Goal: Task Accomplishment & Management: Manage account settings

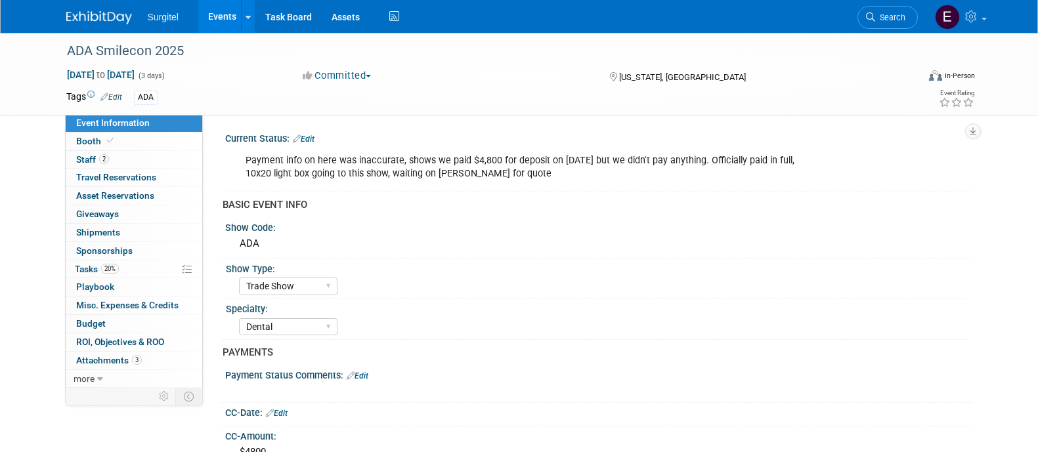
select select "Trade Show"
select select "Dental"
select select "No"
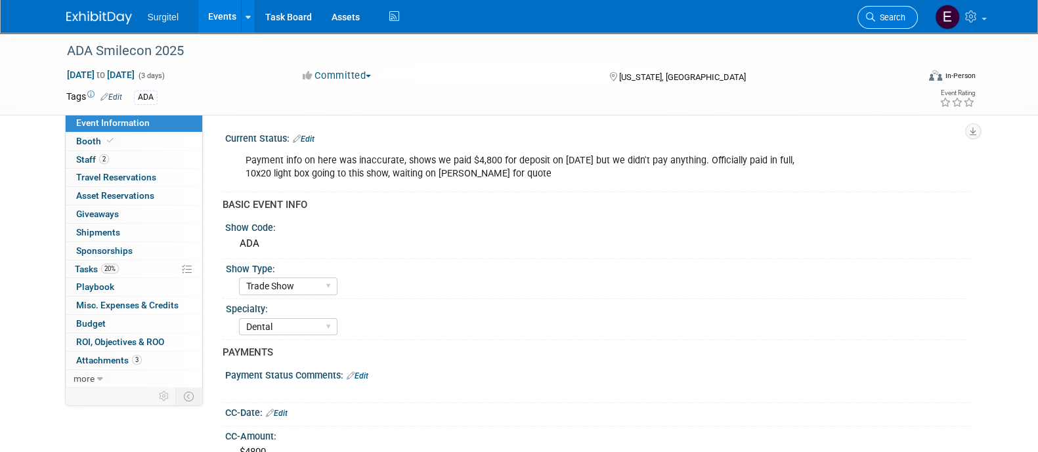
click at [867, 21] on icon at bounding box center [870, 16] width 9 height 9
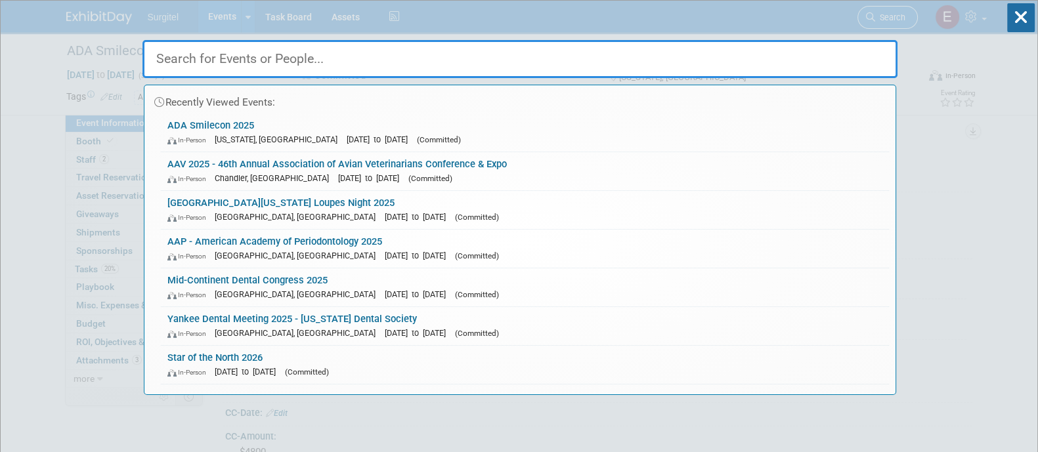
click at [867, 21] on div "Recently Viewed Events: ADA Smilecon 2025 In-Person [US_STATE], [GEOGRAPHIC_DAT…" at bounding box center [519, 198] width 755 height 395
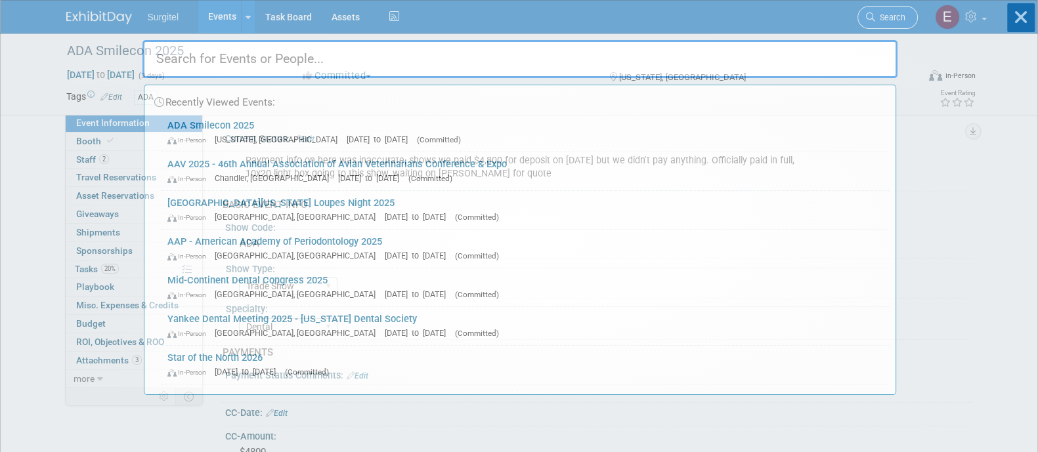
click at [867, 21] on div "Recently Viewed Events: ADA Smilecon 2025 In-Person [US_STATE], [GEOGRAPHIC_DAT…" at bounding box center [519, 198] width 755 height 395
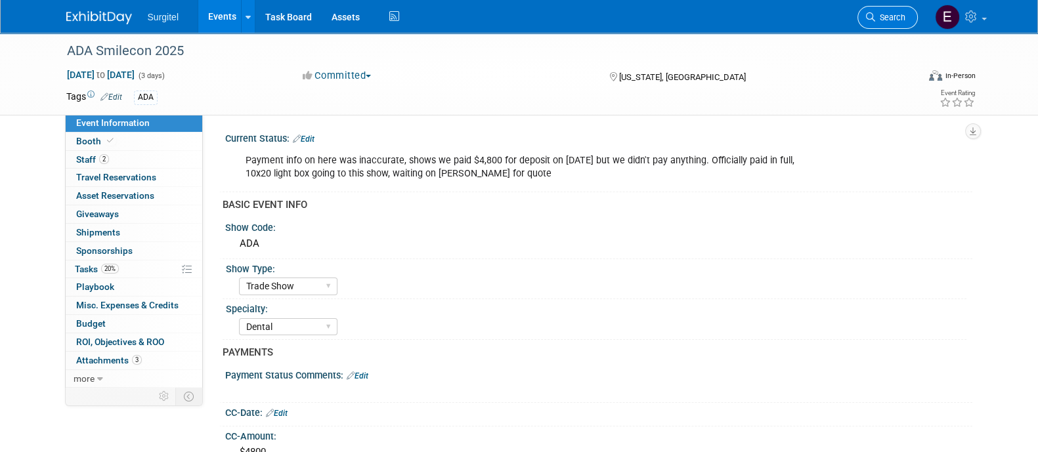
click at [867, 21] on icon at bounding box center [870, 16] width 9 height 9
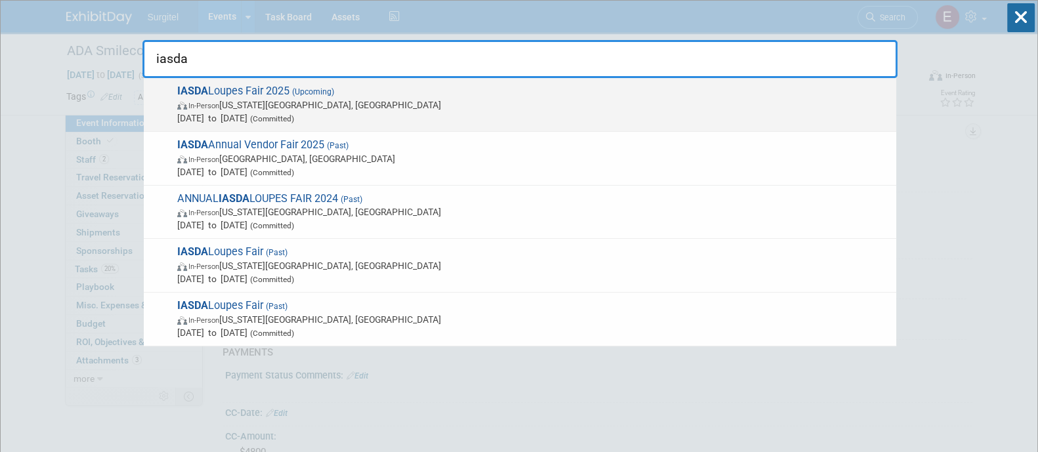
type input "iasda"
click at [768, 115] on span "[DATE] to [DATE] (Committed)" at bounding box center [533, 118] width 712 height 13
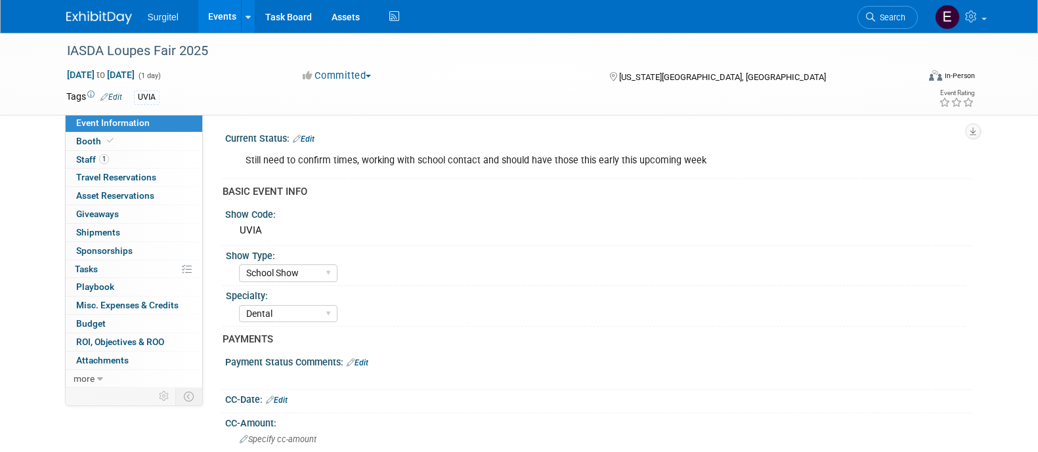
select select "School Show"
select select "Dental"
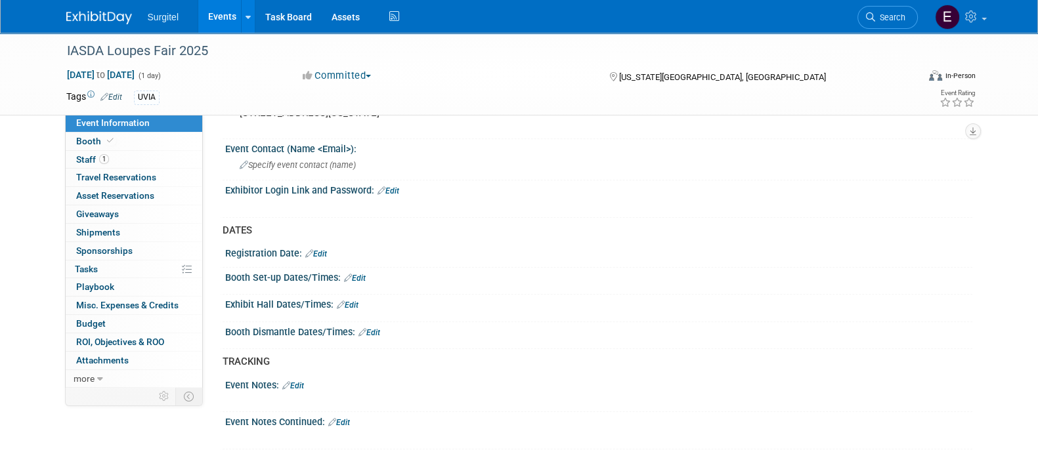
scroll to position [721, 0]
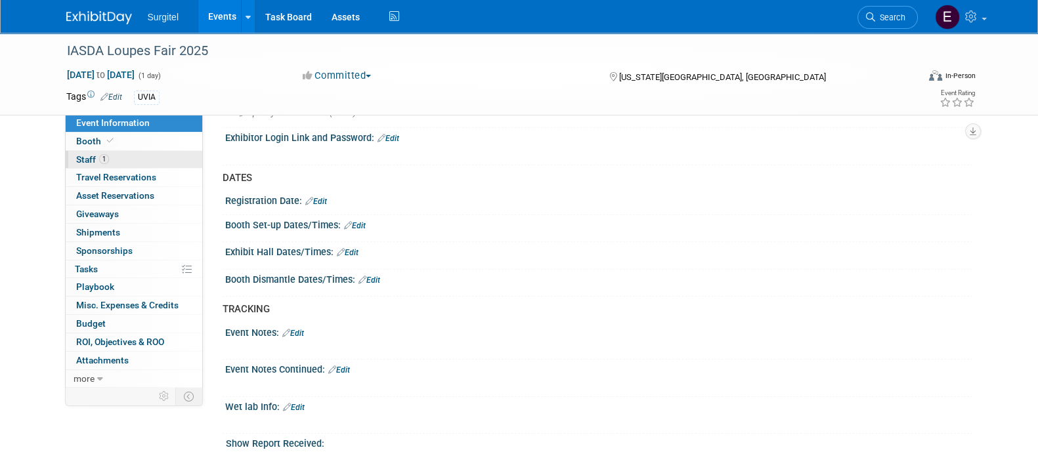
click at [90, 155] on span "Staff 1" at bounding box center [92, 159] width 33 height 11
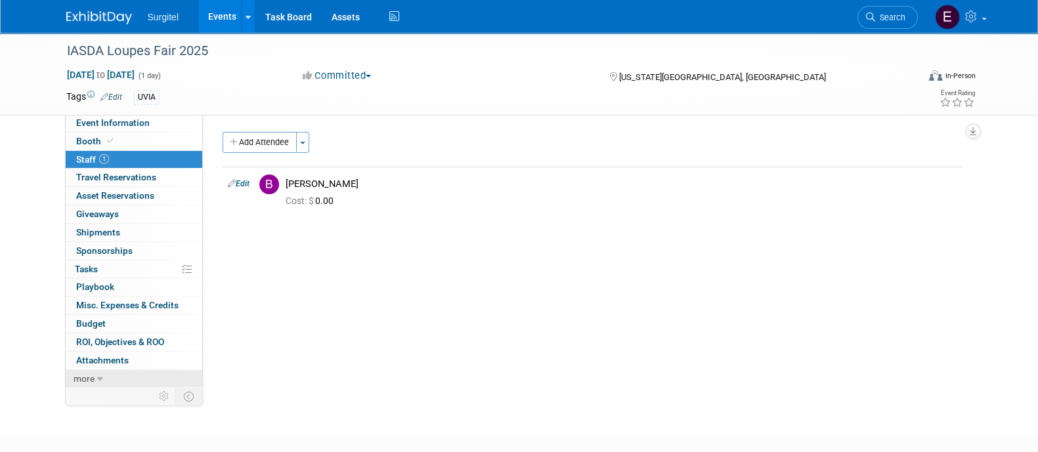
click at [106, 372] on link "more" at bounding box center [134, 379] width 137 height 18
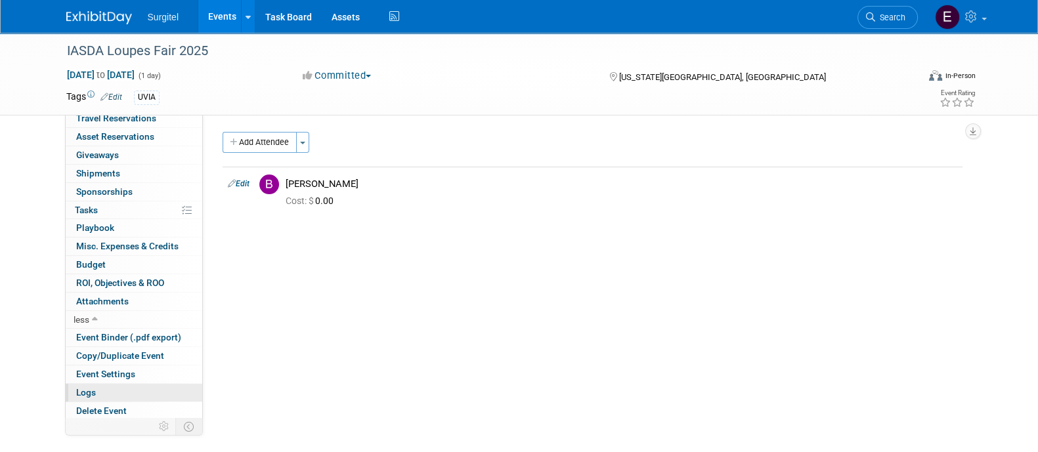
click at [116, 395] on link "Logs" at bounding box center [134, 393] width 137 height 18
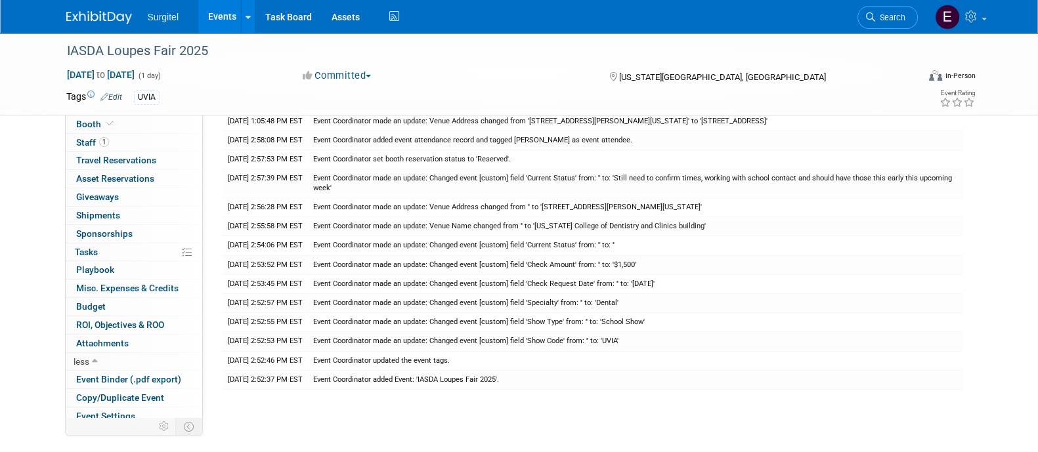
scroll to position [0, 0]
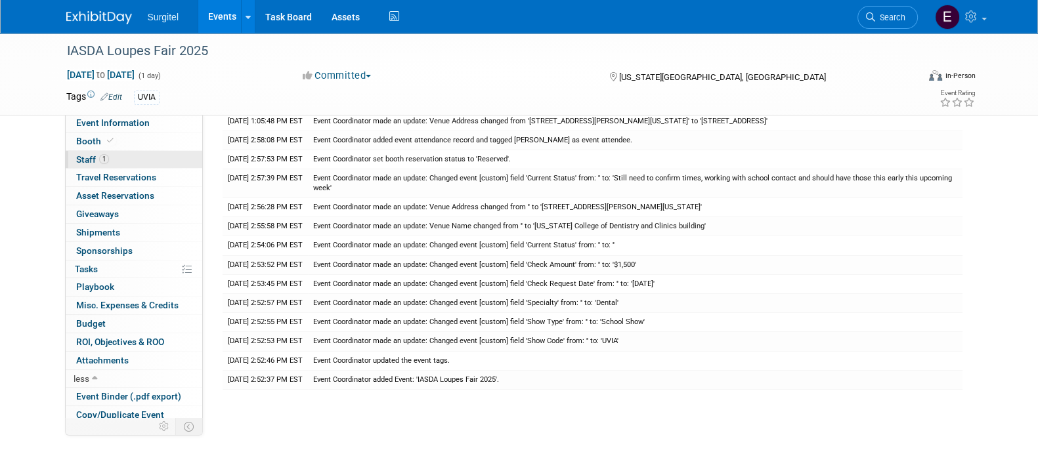
click at [143, 151] on link "1 Staff 1" at bounding box center [134, 160] width 137 height 18
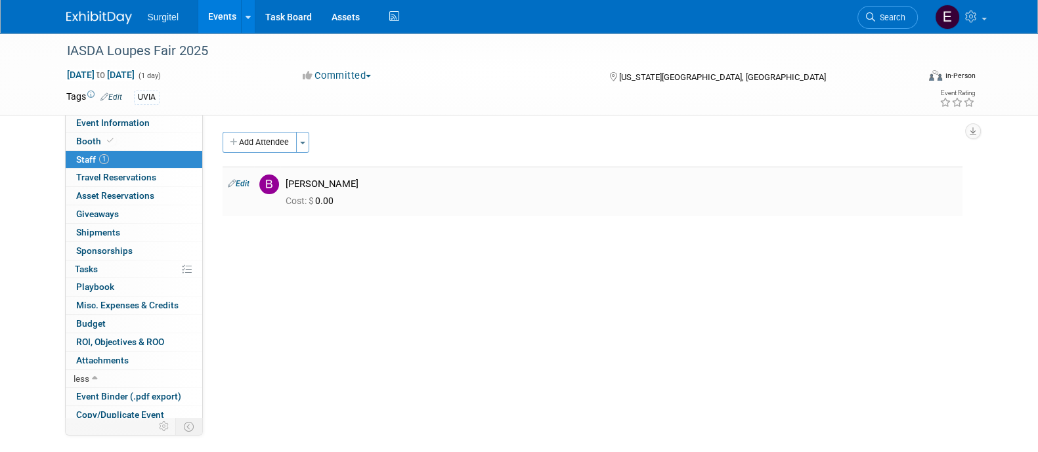
click at [244, 185] on link "Edit" at bounding box center [239, 183] width 22 height 9
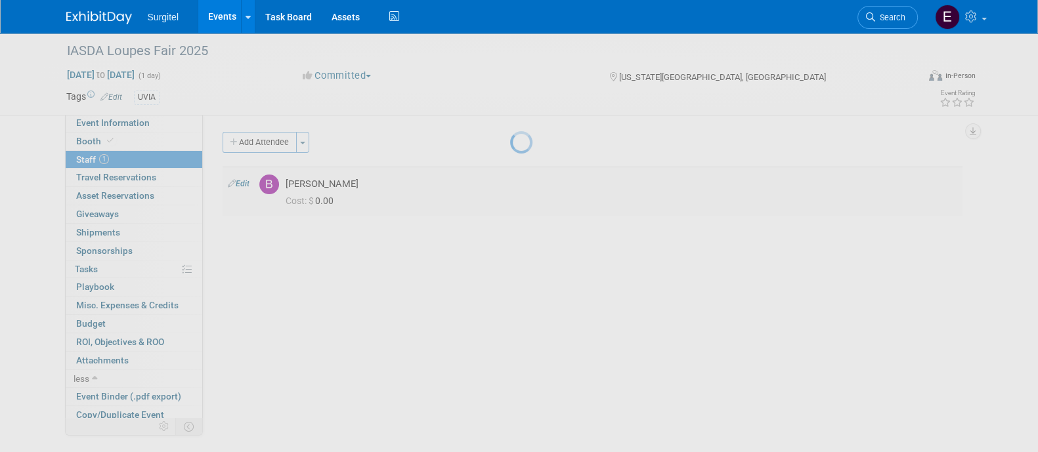
select select "68372001-ce71-4b91-acb5-11196db81f1a"
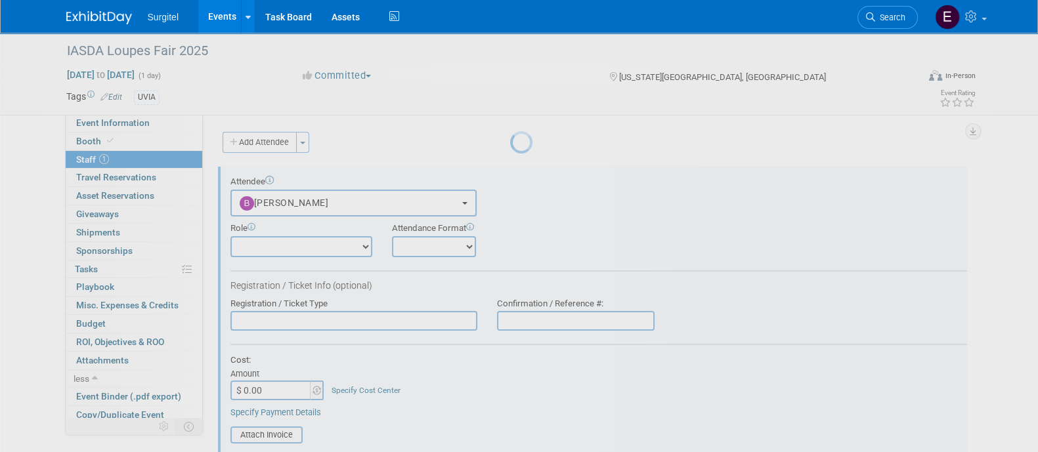
click at [510, 185] on div at bounding box center [519, 226] width 18 height 452
